Goal: Information Seeking & Learning: Learn about a topic

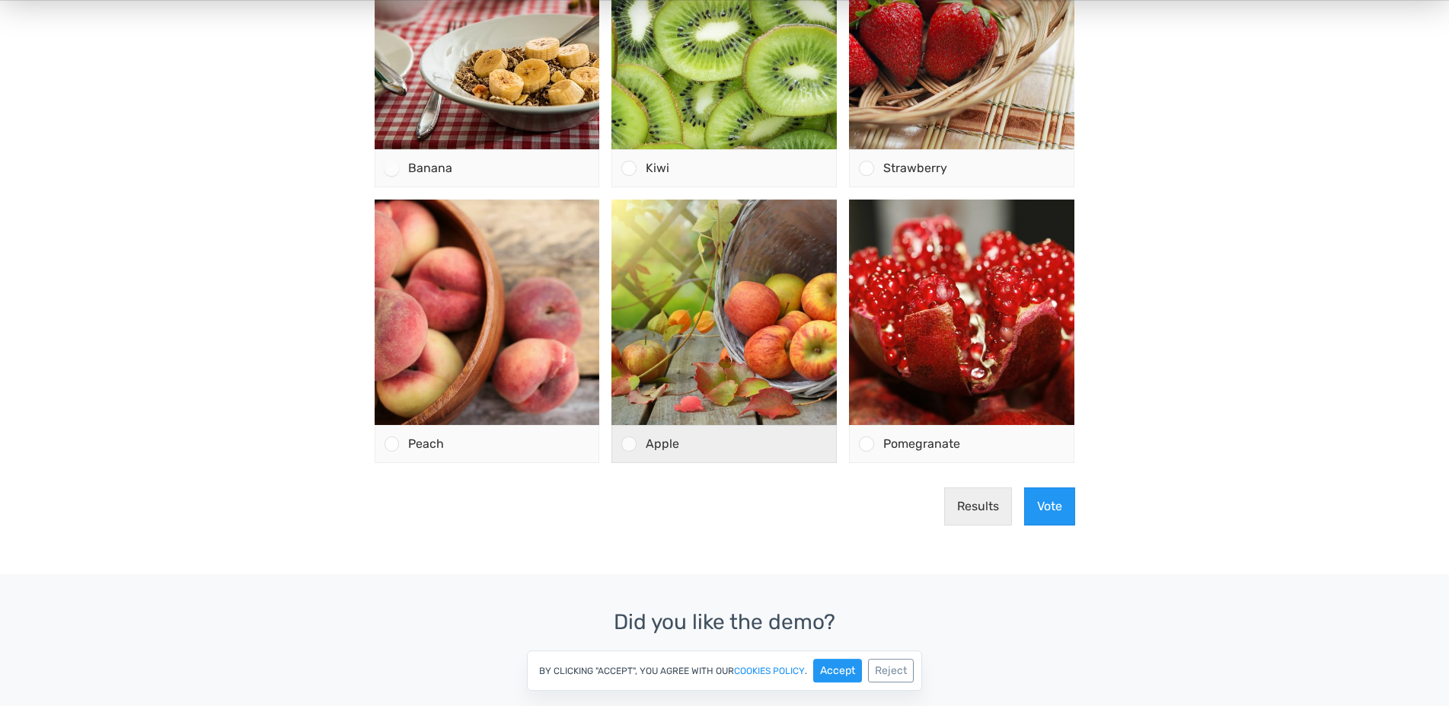
click at [630, 445] on div at bounding box center [628, 444] width 14 height 14
click at [629, 445] on input "Apple" at bounding box center [629, 445] width 0 height 0
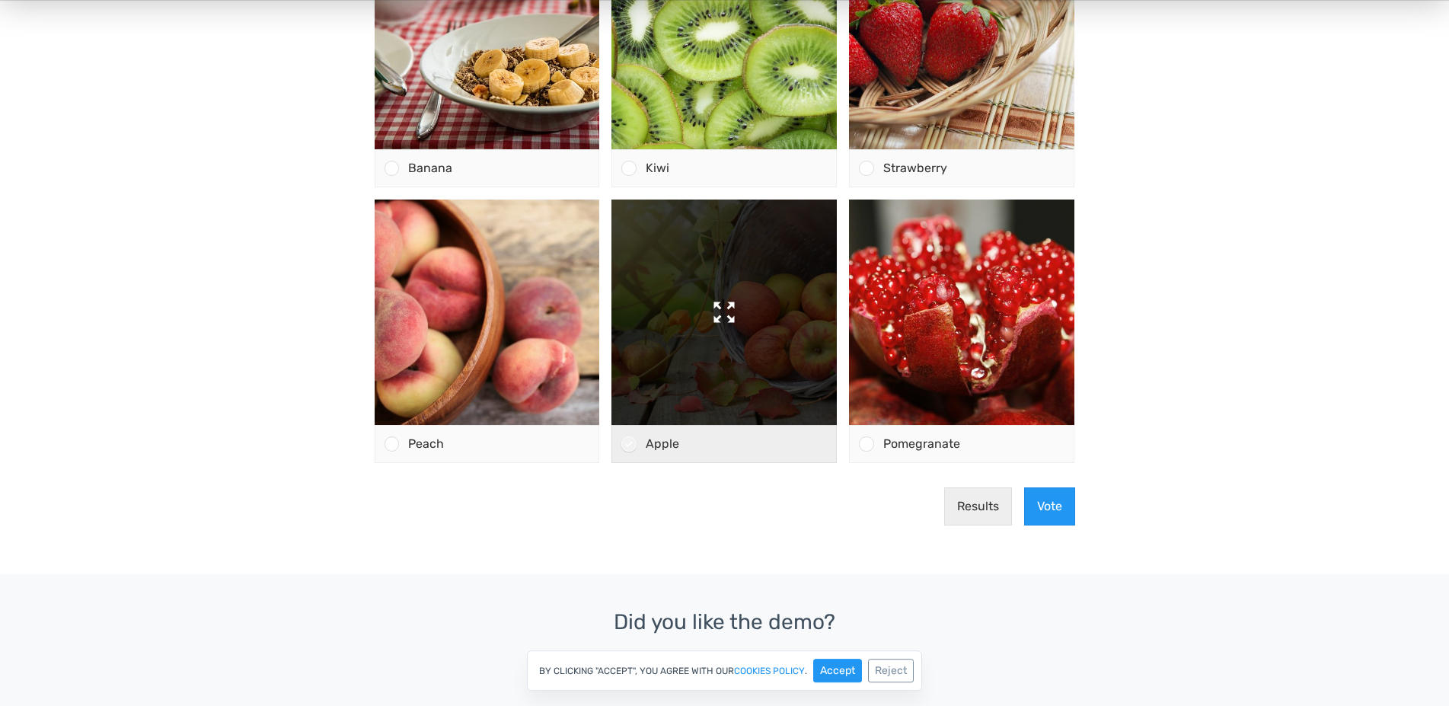
click at [765, 330] on img at bounding box center [724, 312] width 225 height 225
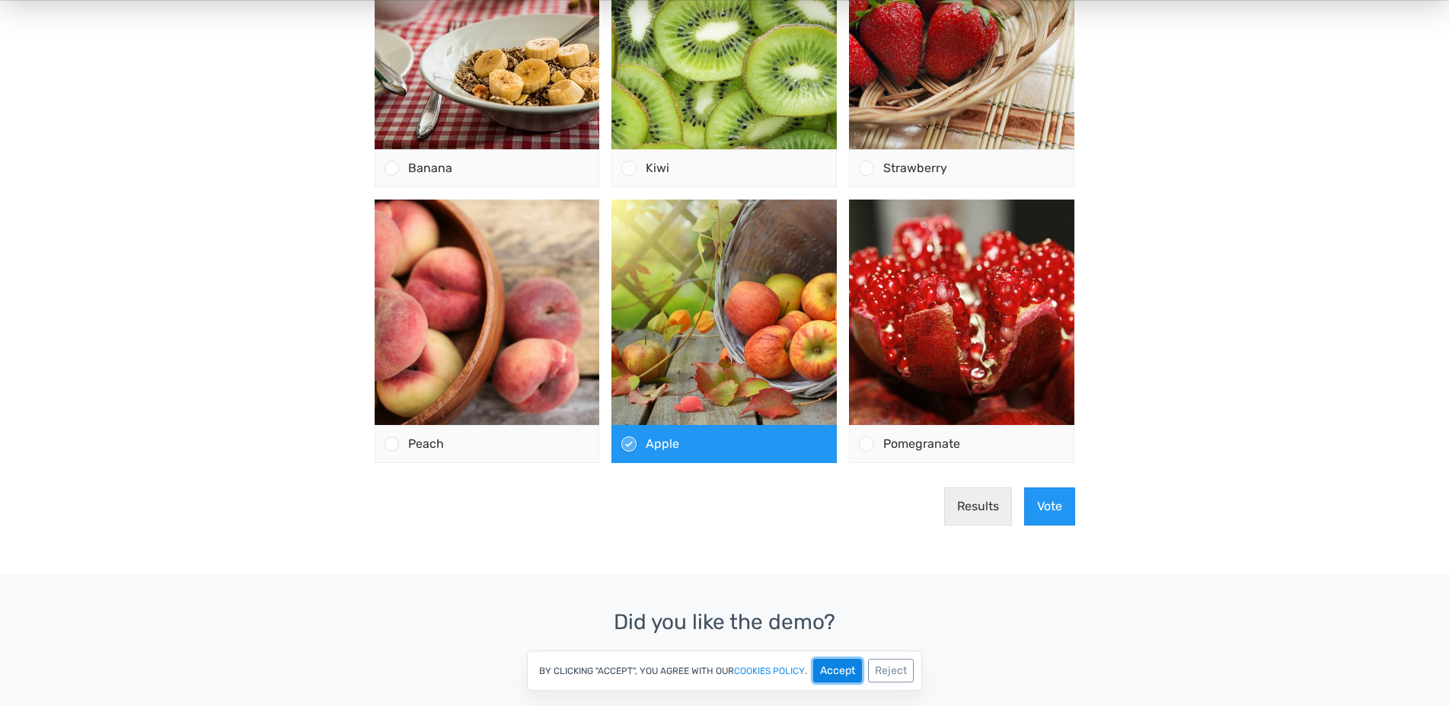
click at [854, 670] on button "Accept" at bounding box center [837, 671] width 49 height 24
click at [752, 675] on link "Get Started Now" at bounding box center [724, 671] width 143 height 37
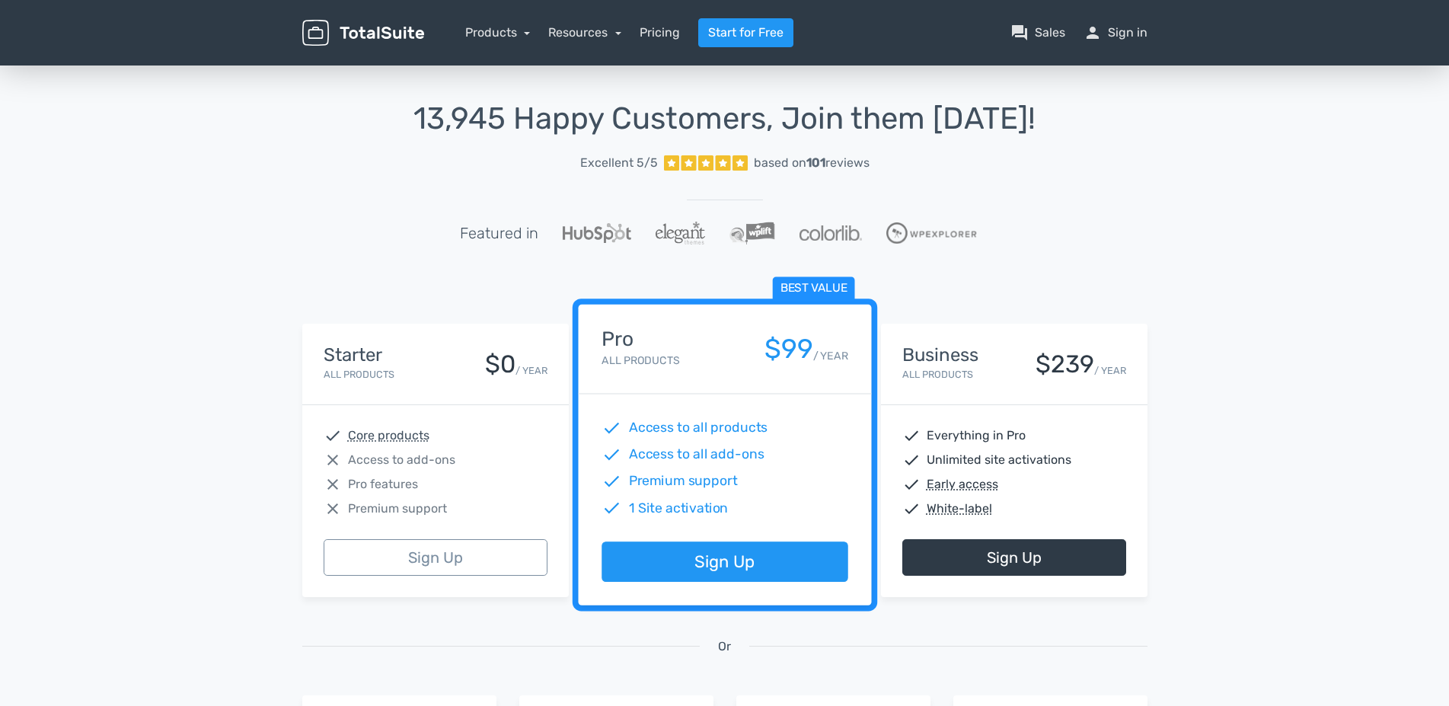
click at [398, 30] on img at bounding box center [363, 33] width 122 height 27
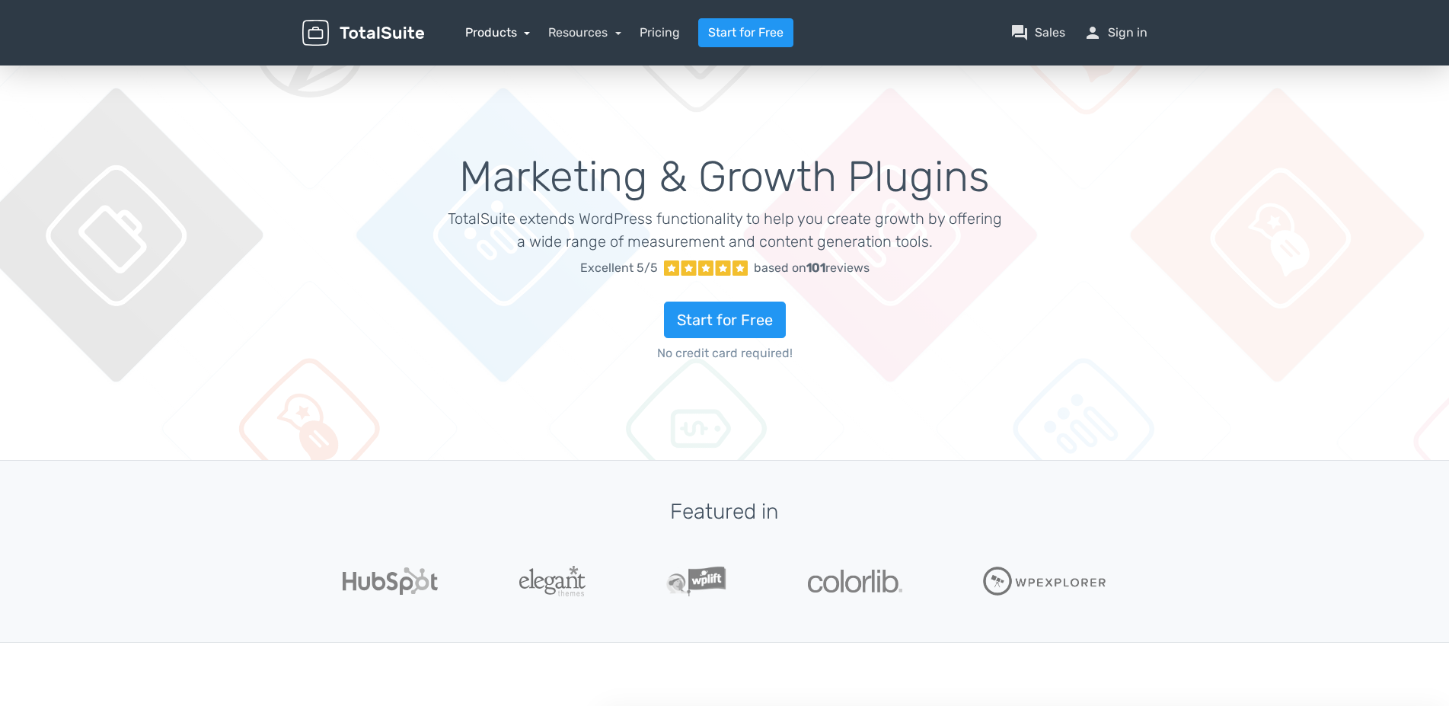
click at [499, 34] on link "Products" at bounding box center [497, 32] width 65 height 14
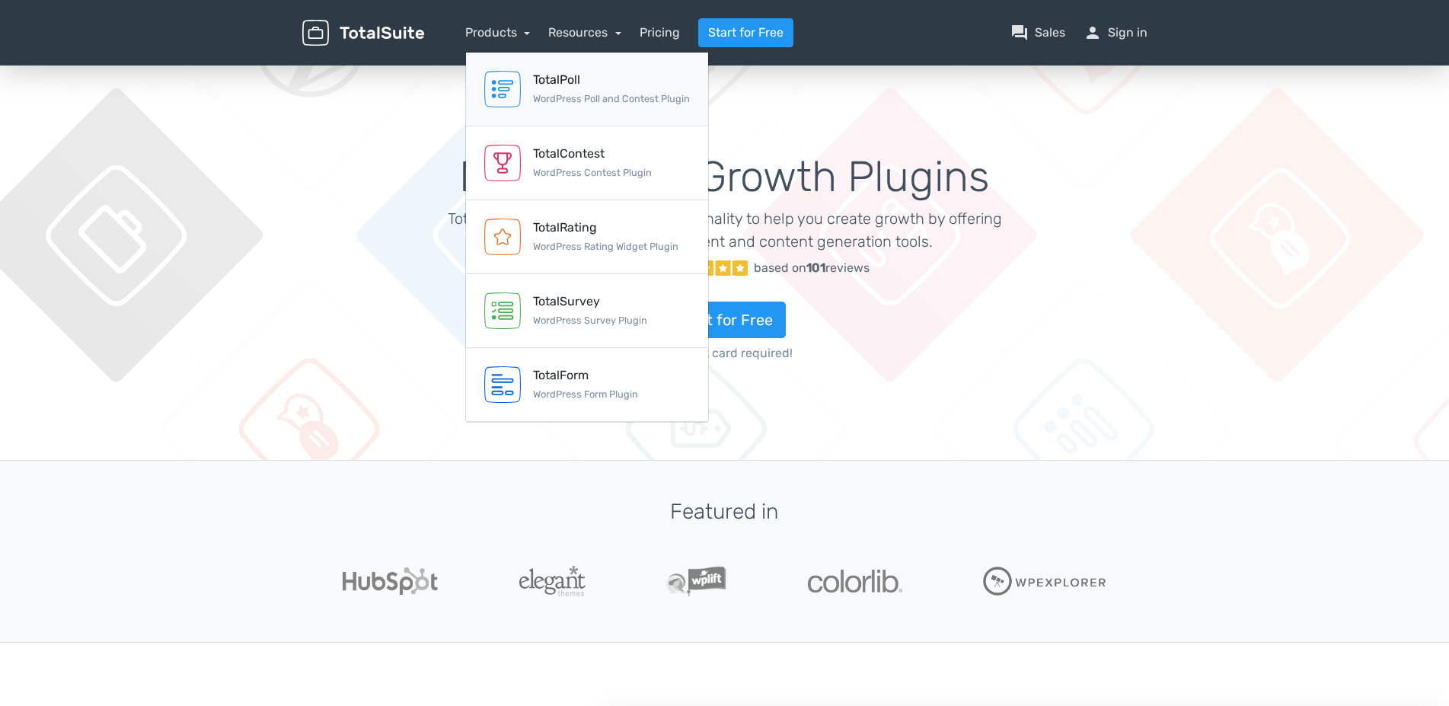
click at [544, 81] on div "TotalPoll" at bounding box center [611, 80] width 157 height 18
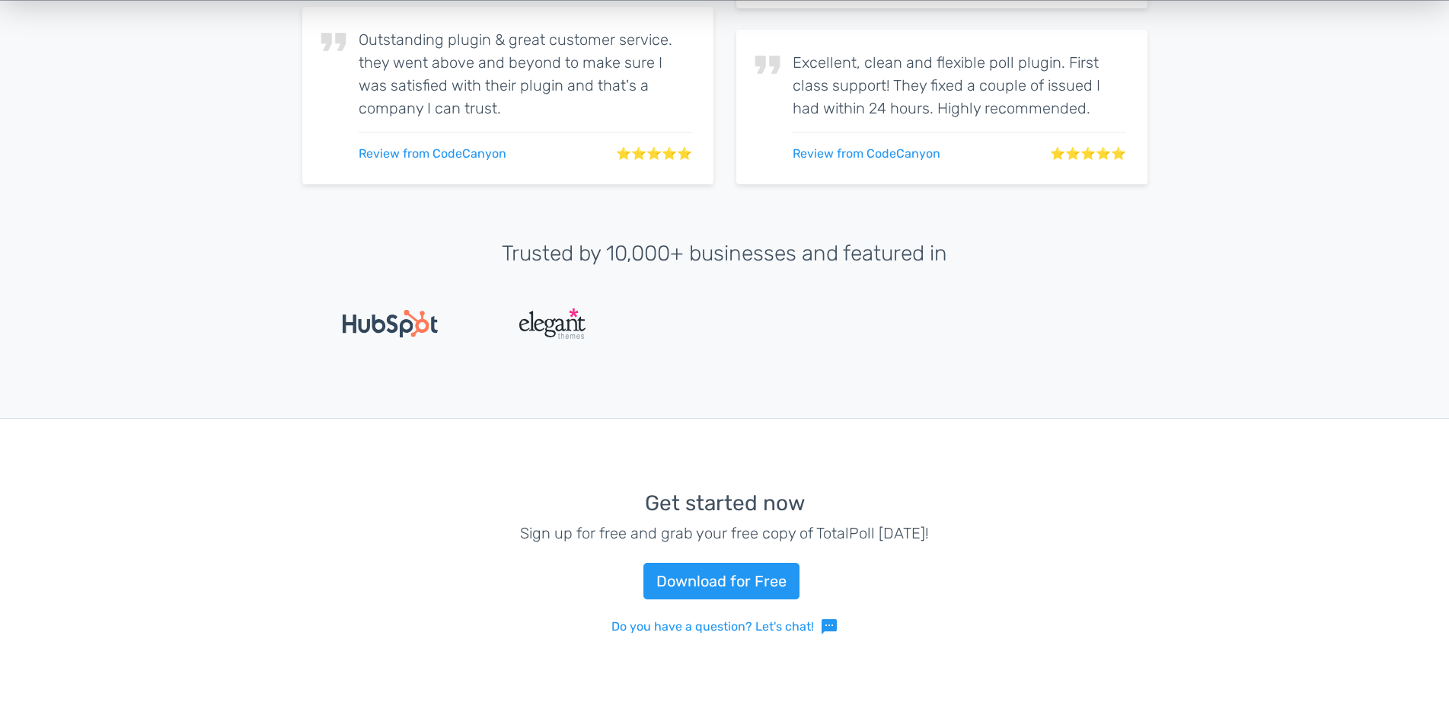
scroll to position [3503, 0]
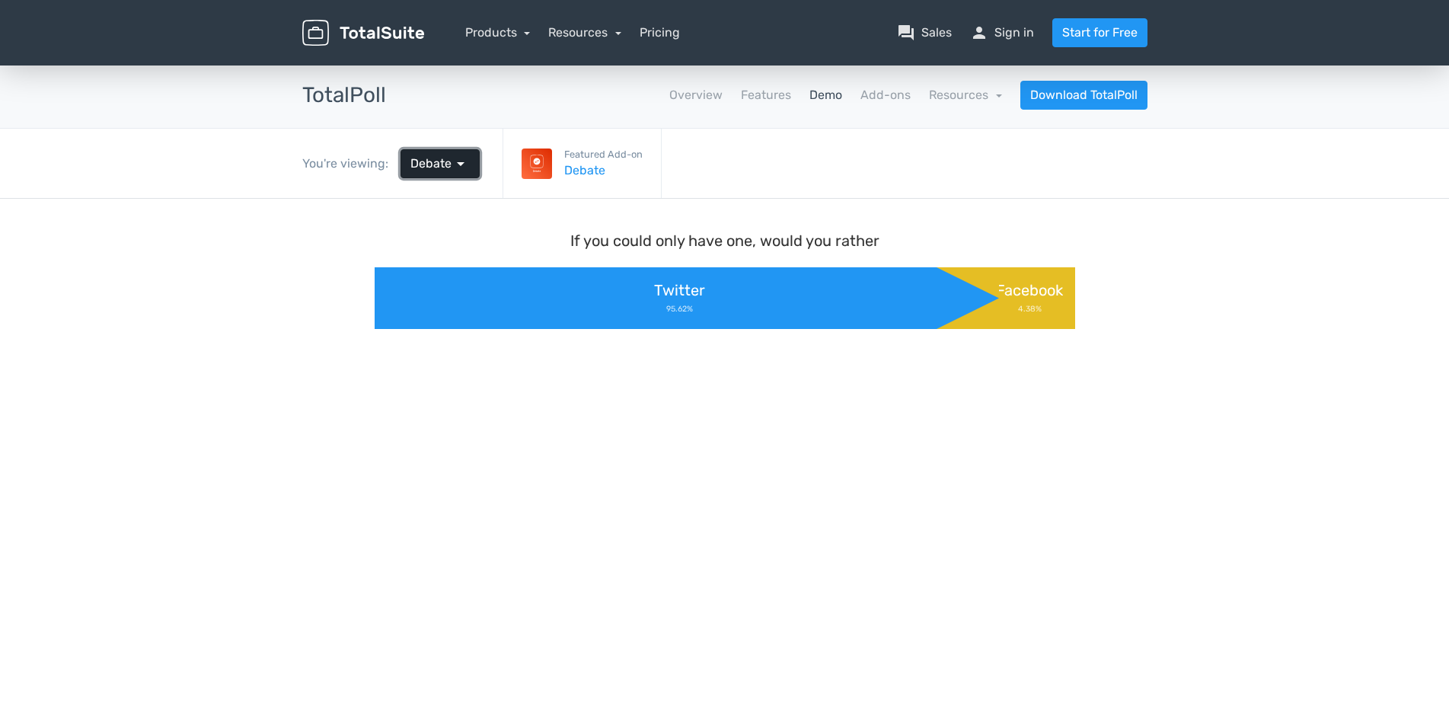
click at [430, 171] on span "Debate" at bounding box center [430, 164] width 41 height 18
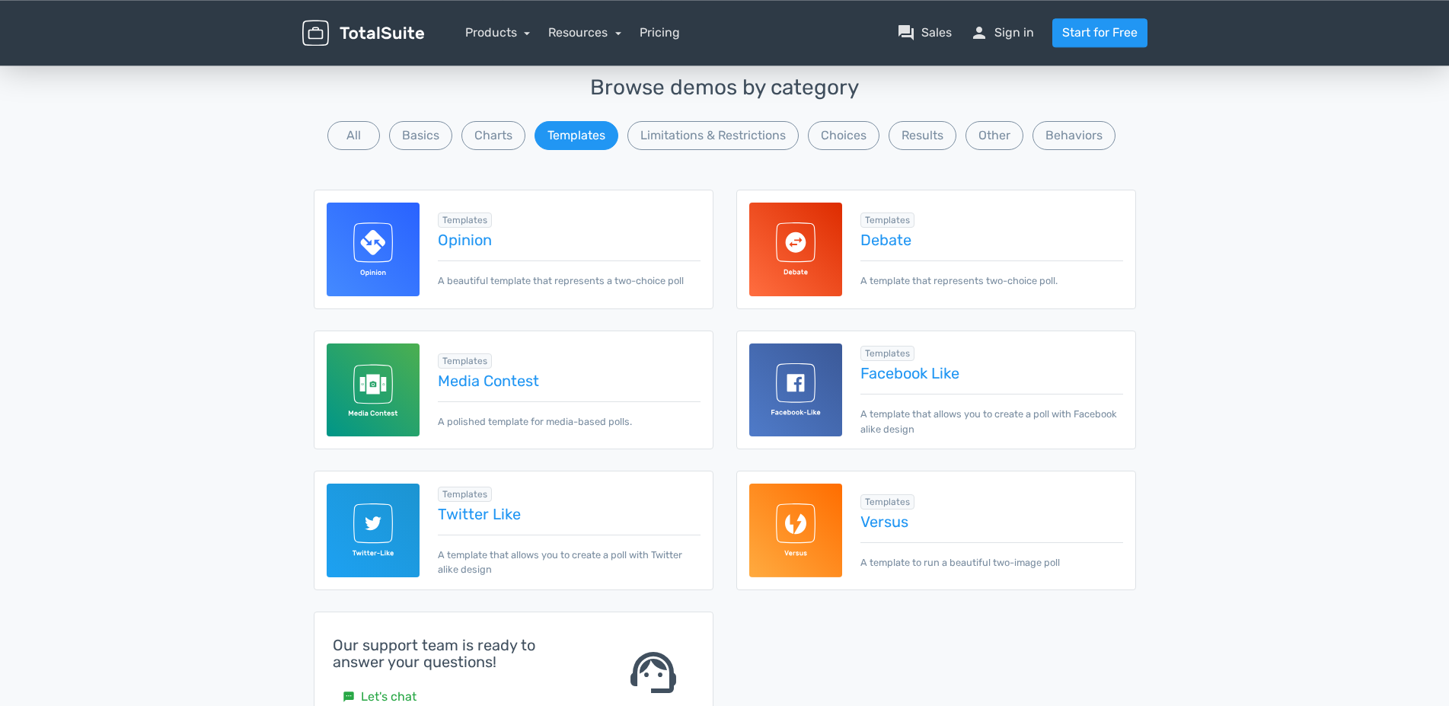
scroll to position [143, 0]
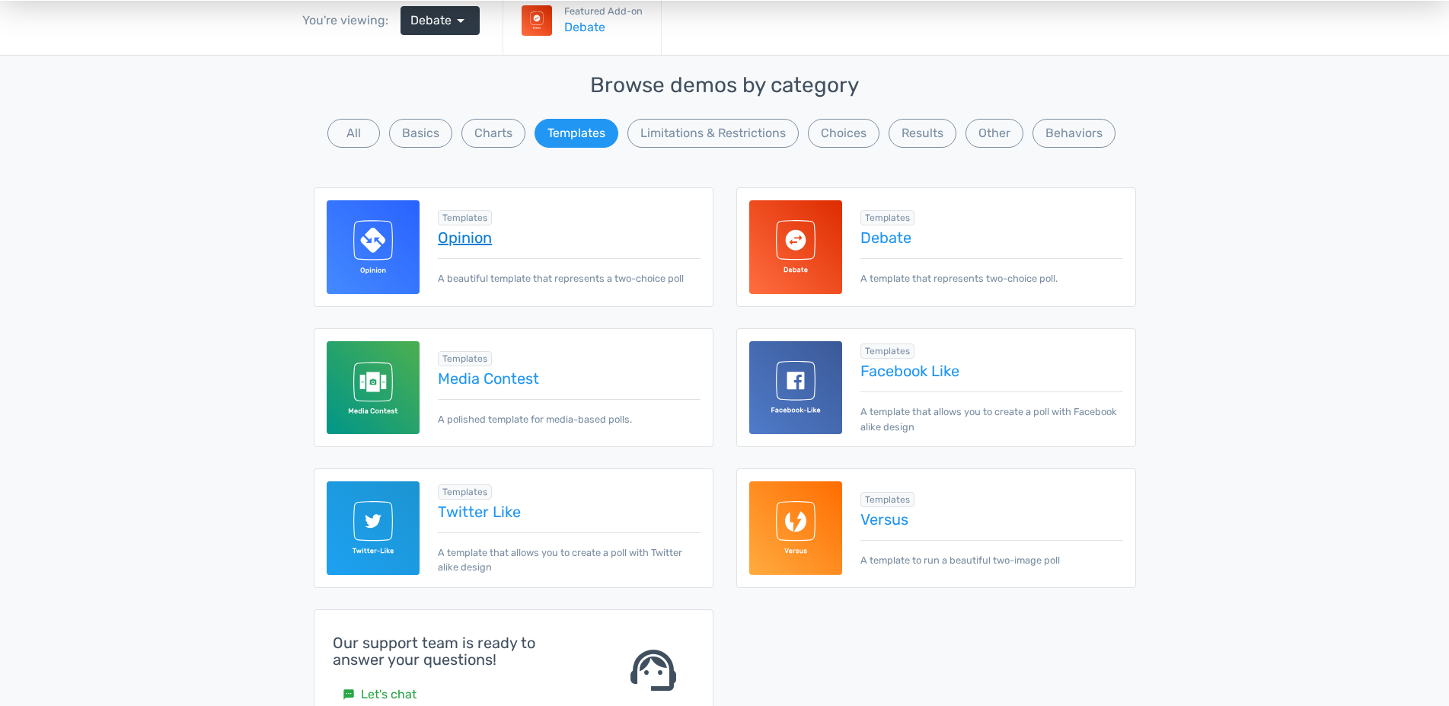
click at [455, 242] on link "Opinion" at bounding box center [569, 237] width 262 height 17
